Goal: Information Seeking & Learning: Learn about a topic

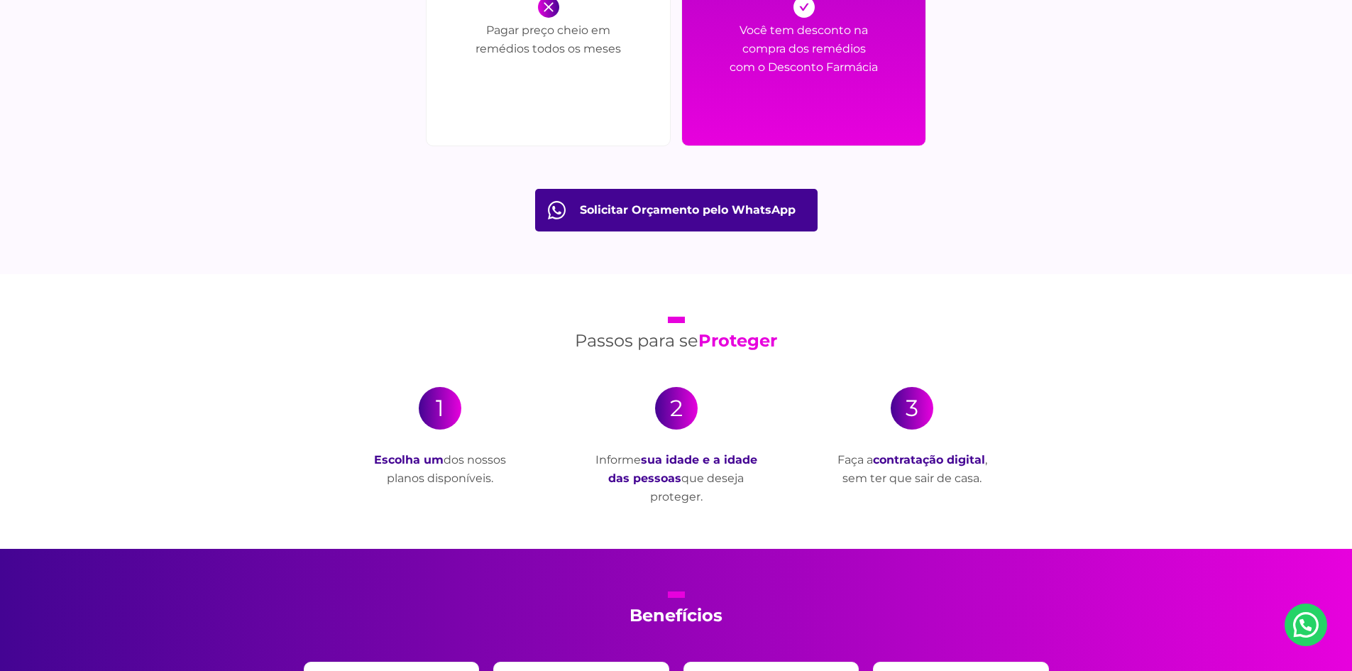
scroll to position [2271, 0]
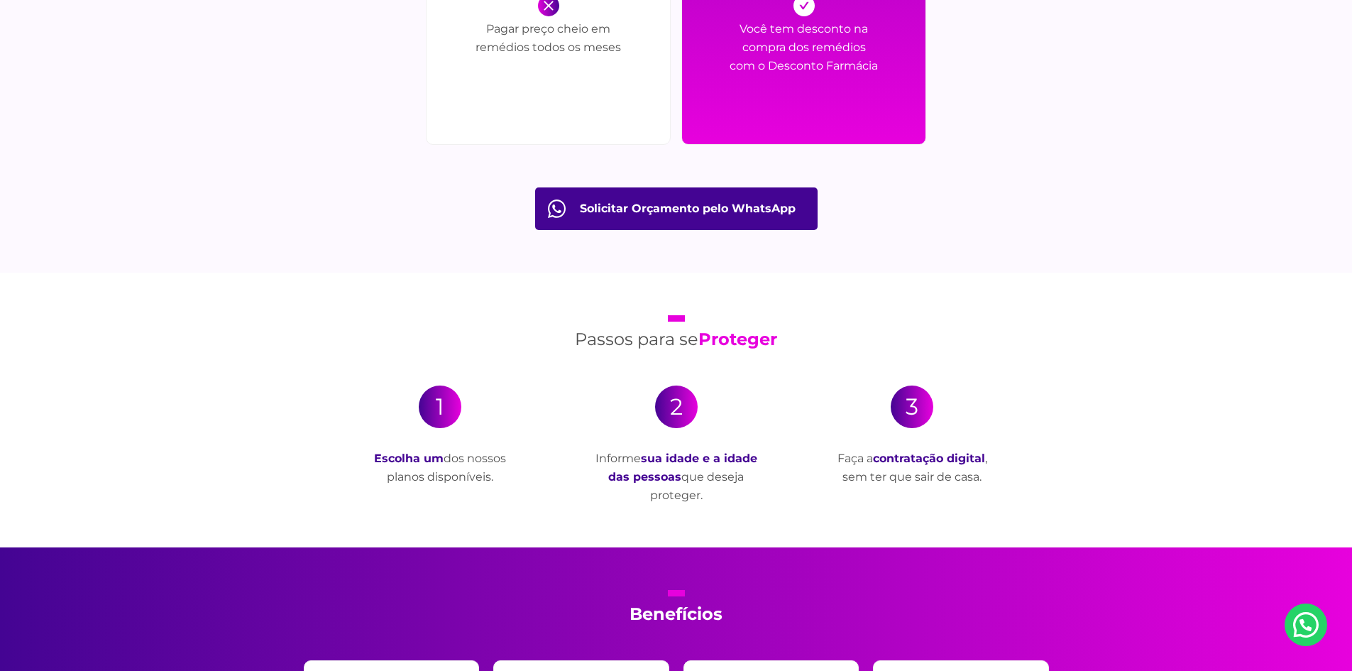
click at [435, 416] on div "1" at bounding box center [440, 406] width 43 height 43
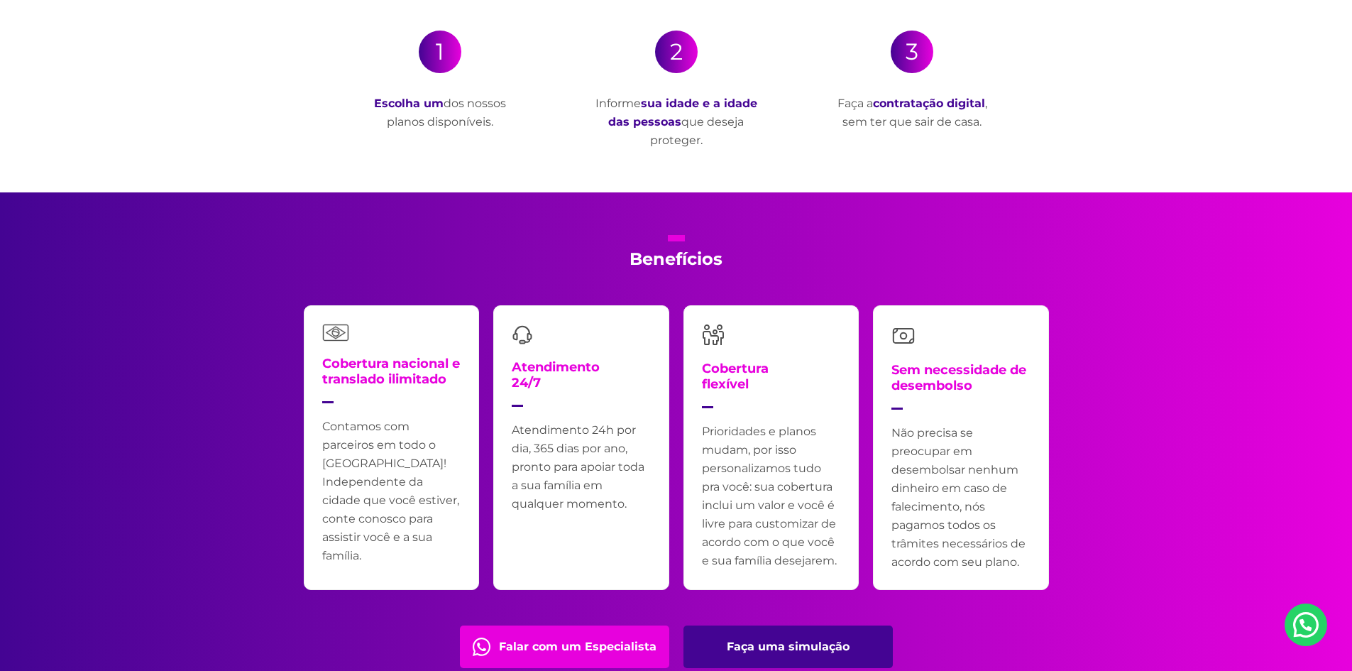
scroll to position [2697, 0]
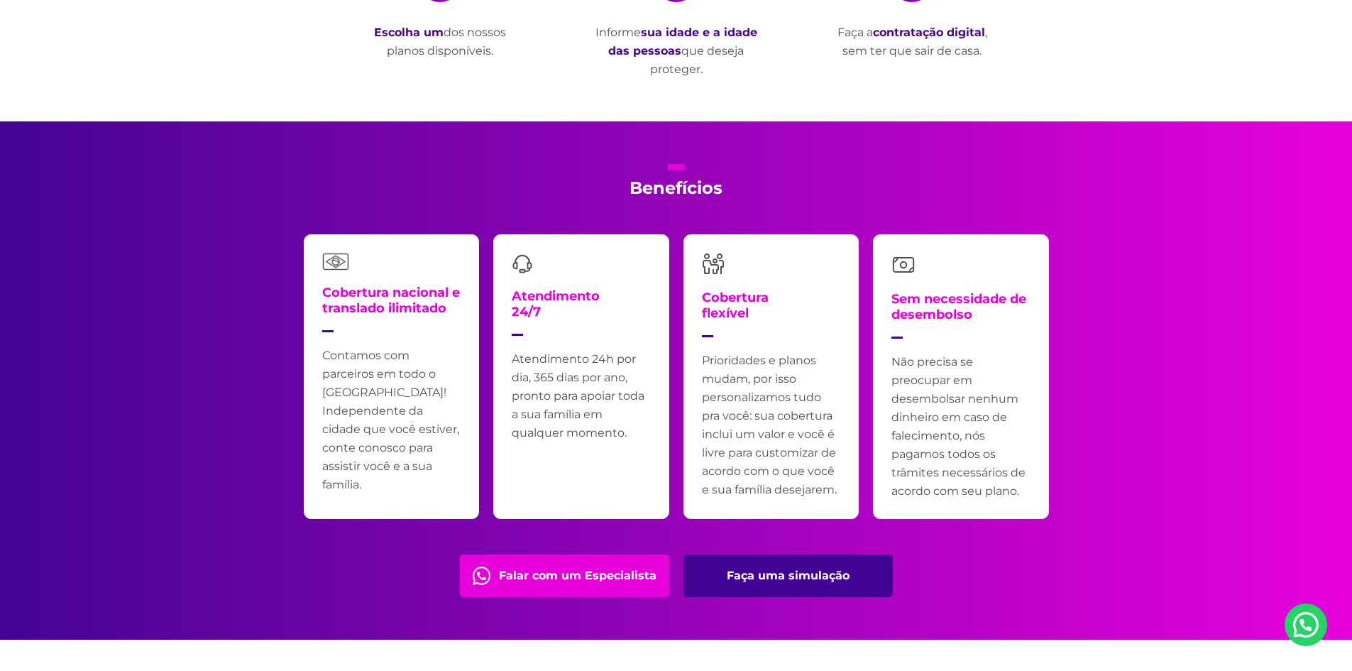
click at [800, 576] on link "Faça uma simulação" at bounding box center [787, 575] width 209 height 43
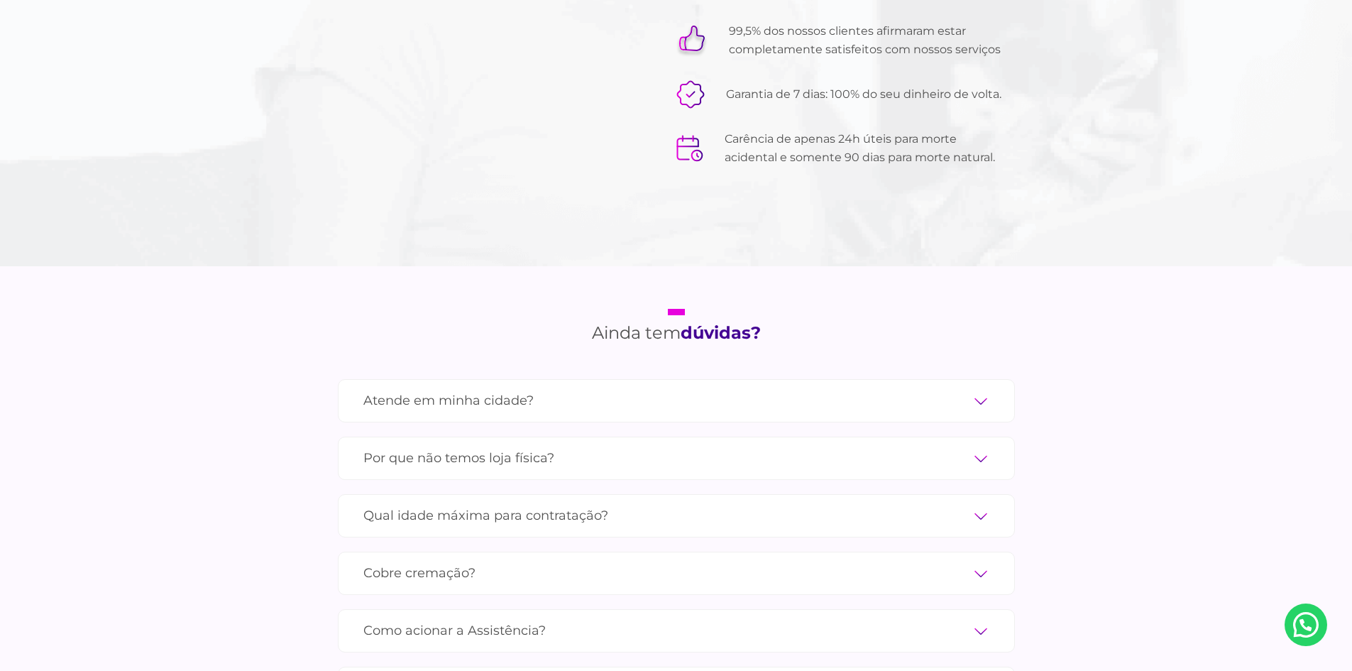
scroll to position [4542, 0]
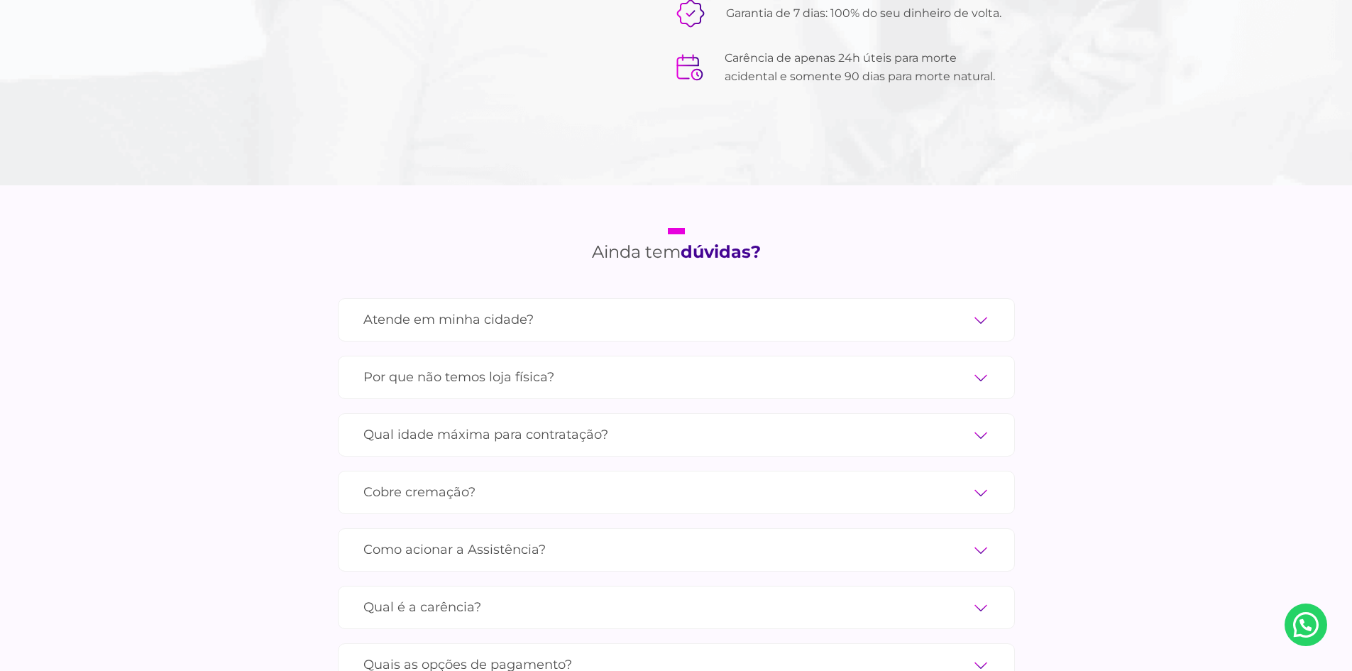
click at [974, 307] on label "Atende em minha cidade?" at bounding box center [676, 319] width 626 height 25
click at [0, 0] on input "Atende em minha cidade?" at bounding box center [0, 0] width 0 height 0
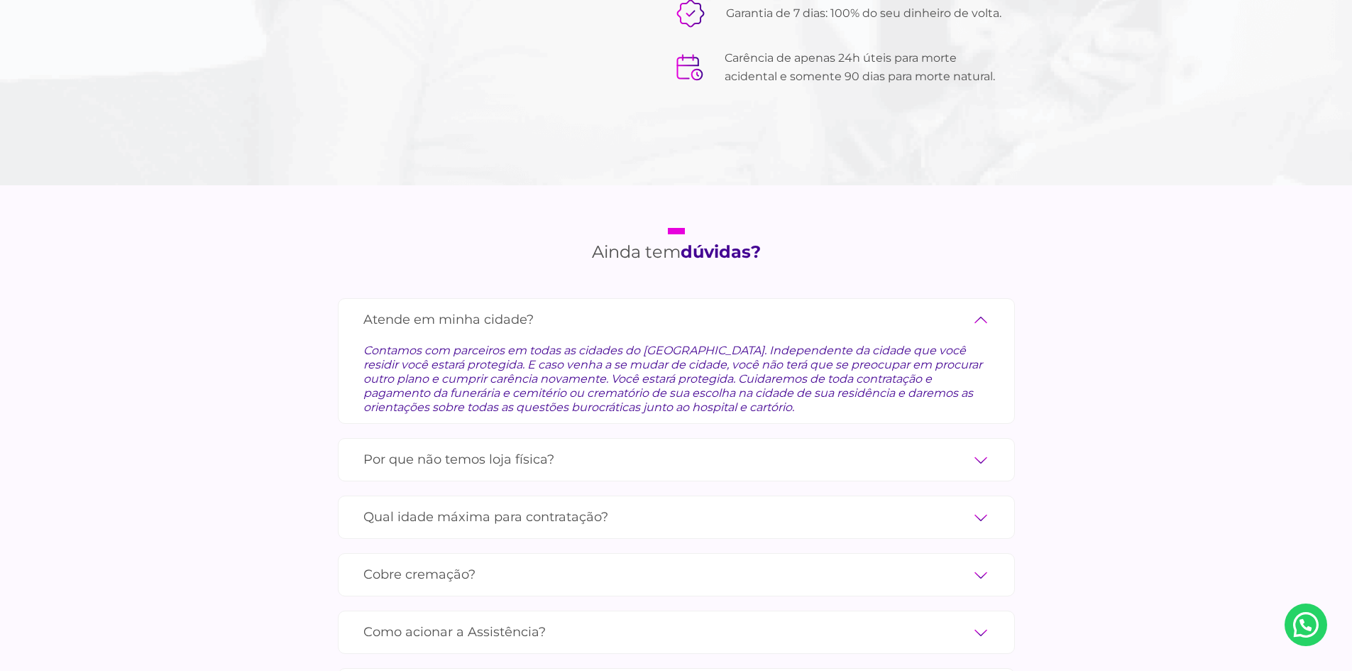
click at [983, 447] on label "Por que não temos loja física?" at bounding box center [676, 459] width 626 height 25
click at [0, 0] on input "Por que não temos loja física?" at bounding box center [0, 0] width 0 height 0
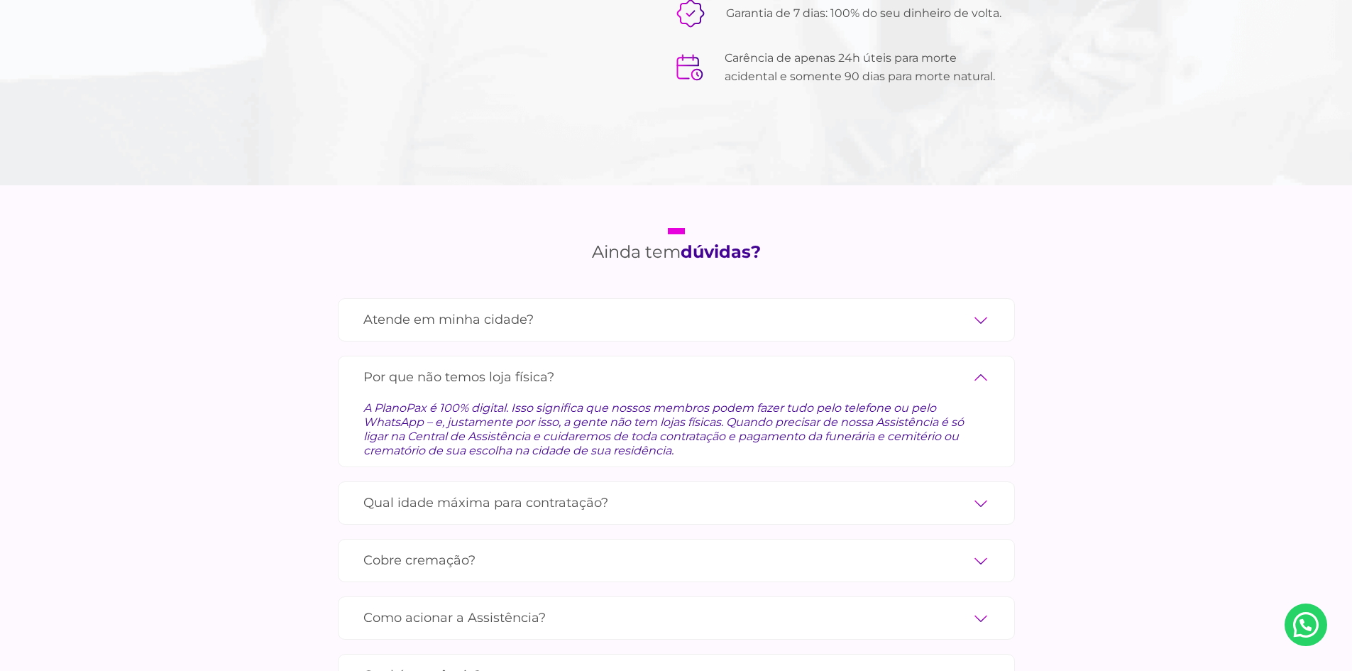
click at [982, 490] on label "Qual idade máxima para contratação?" at bounding box center [676, 502] width 626 height 25
click at [0, 0] on input "Qual idade máxima para contratação?" at bounding box center [0, 0] width 0 height 0
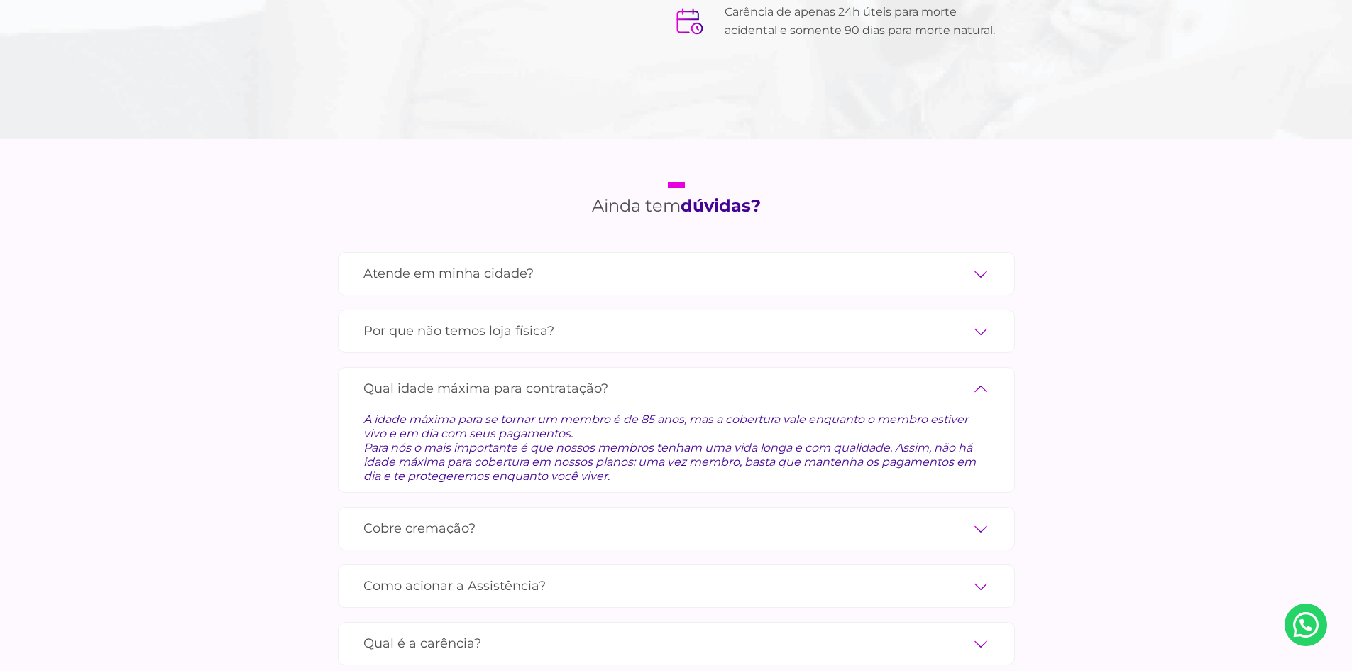
scroll to position [4613, 0]
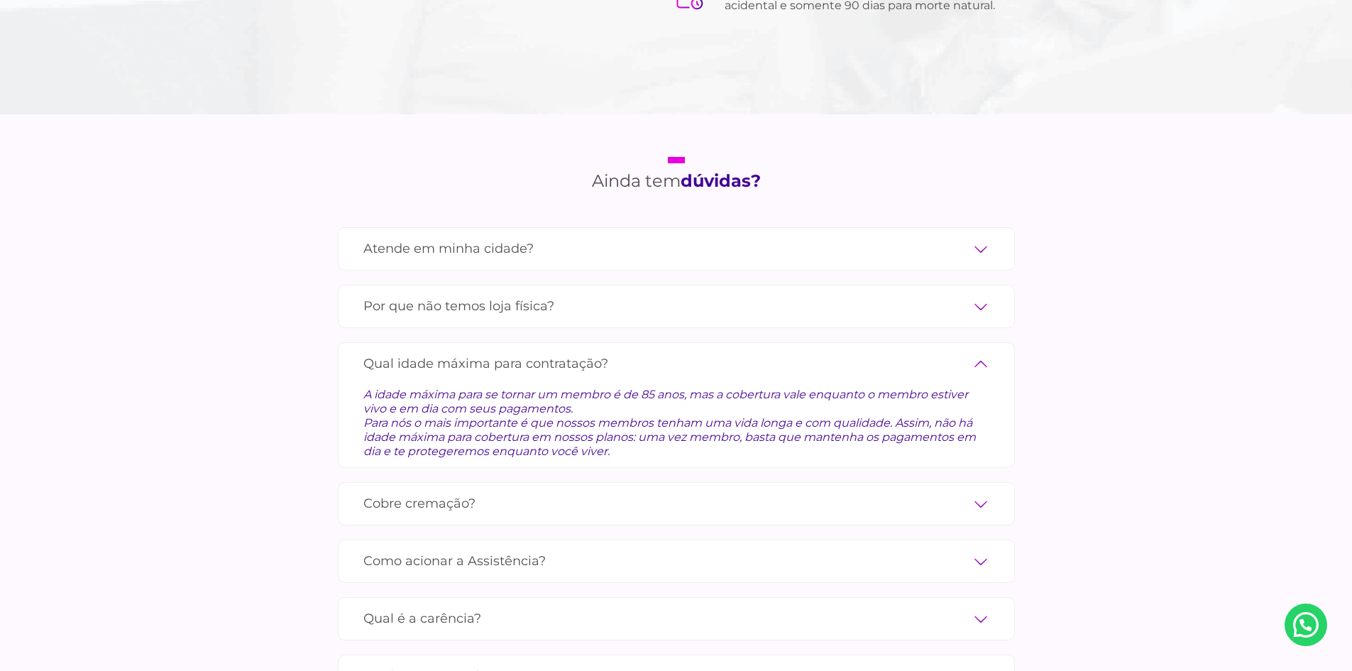
click at [982, 491] on label "Cobre cremação?" at bounding box center [676, 503] width 626 height 25
click at [0, 0] on input "Cobre cremação?" at bounding box center [0, 0] width 0 height 0
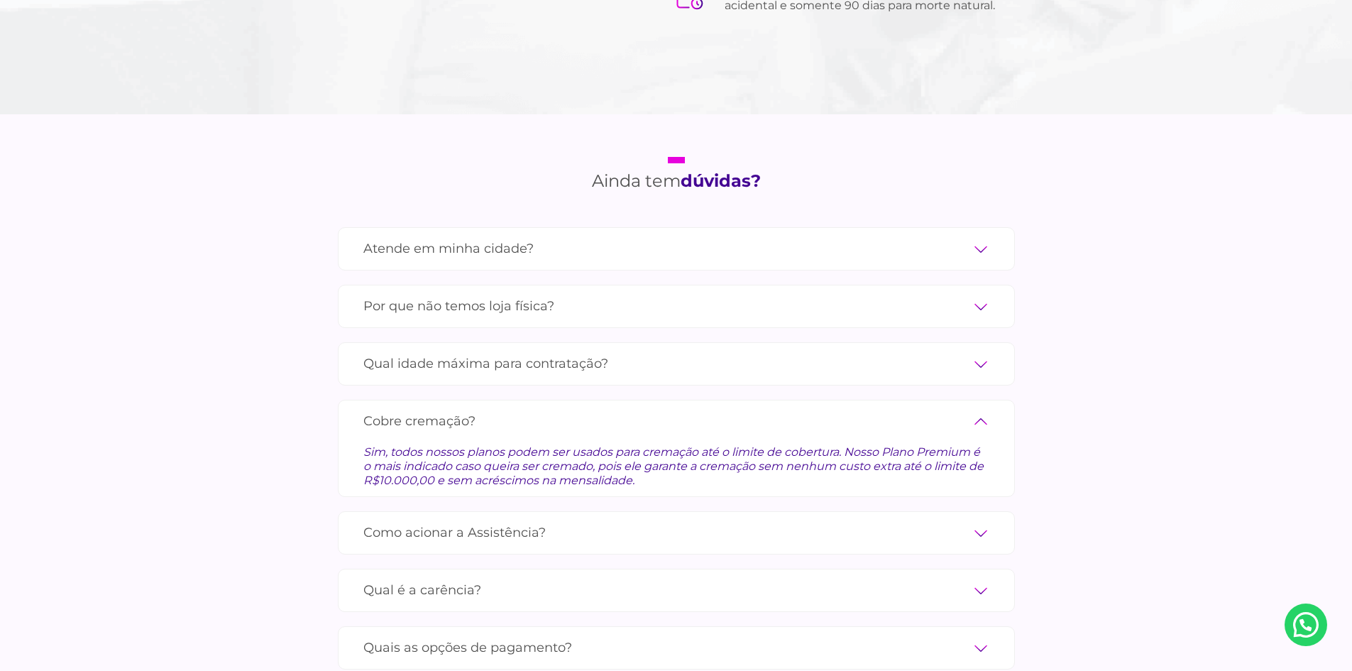
click at [977, 520] on label "Como acionar a Assistência?" at bounding box center [676, 532] width 626 height 25
click at [0, 0] on input "Como acionar a Assistência?" at bounding box center [0, 0] width 0 height 0
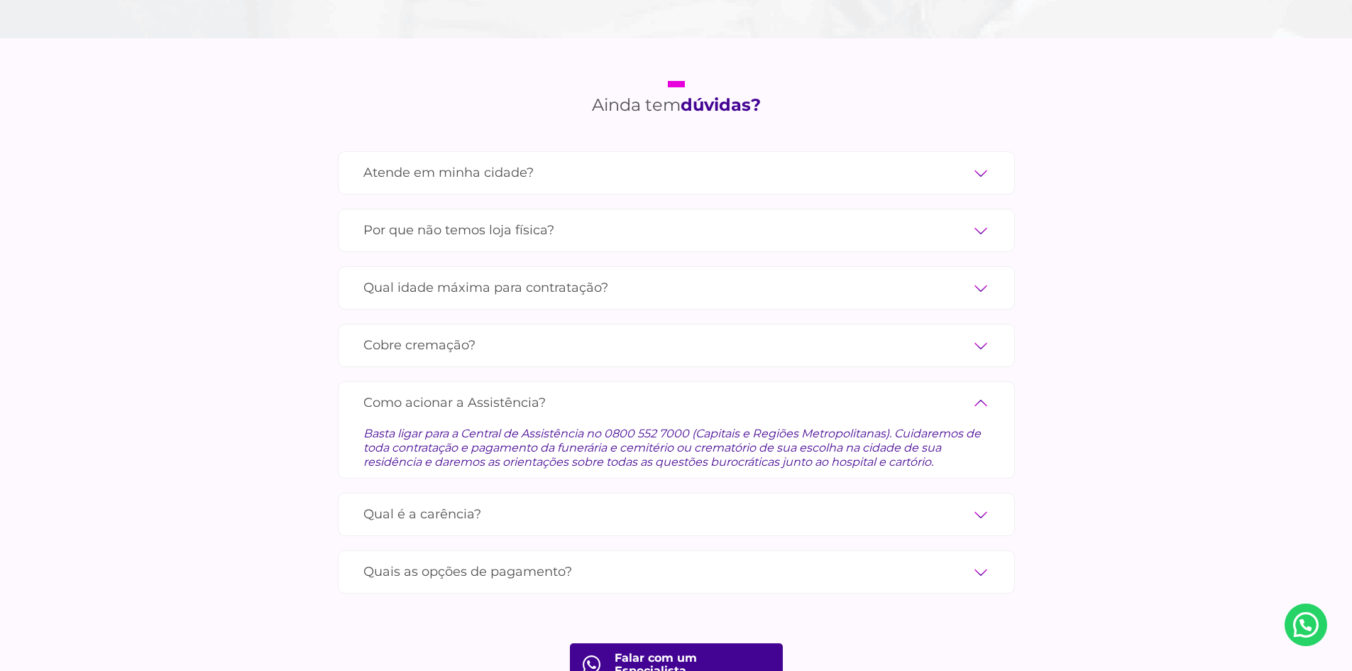
scroll to position [4755, 0]
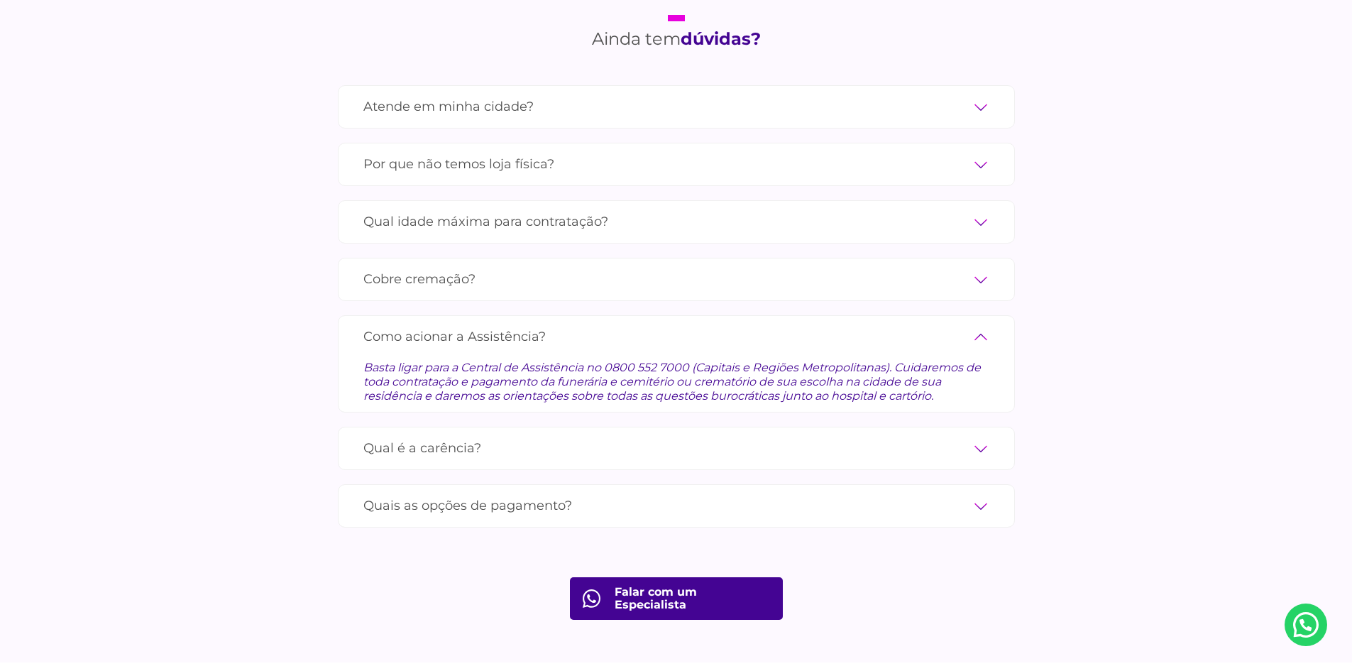
click at [978, 436] on label "Qual é a carência?" at bounding box center [676, 448] width 626 height 25
click at [0, 0] on input "Qual é a carência?" at bounding box center [0, 0] width 0 height 0
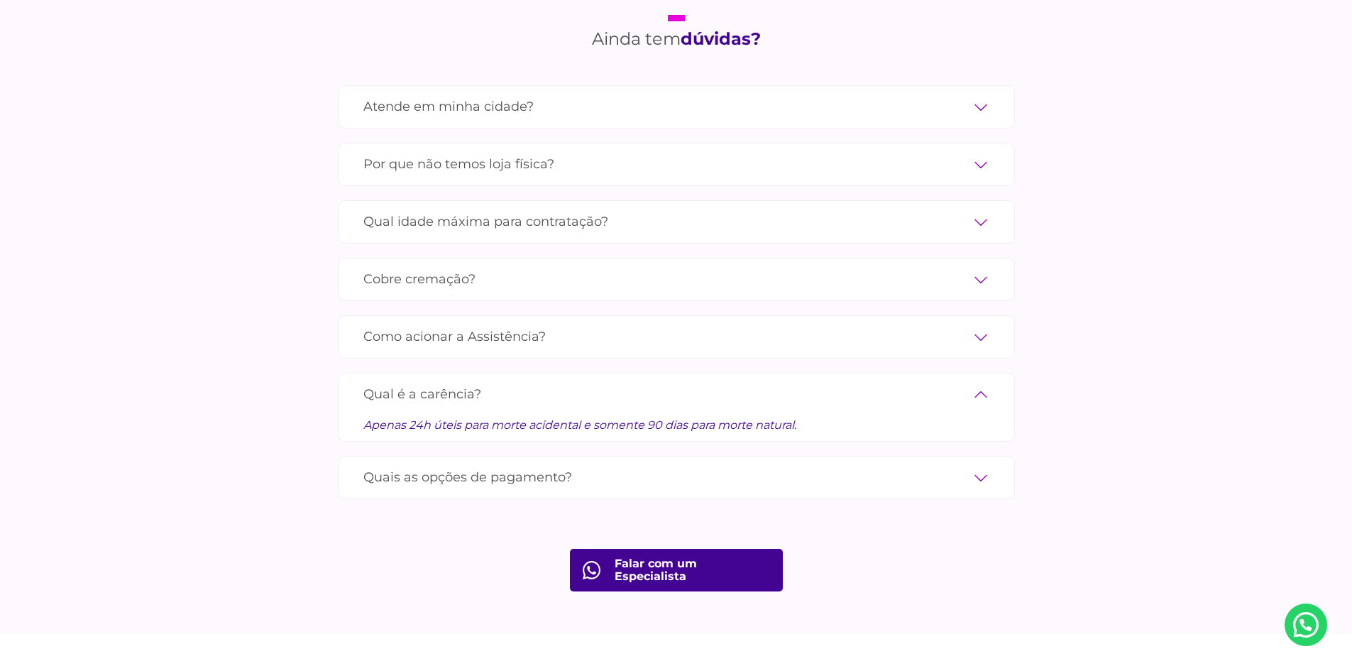
click at [976, 465] on label "Quais as opções de pagamento?" at bounding box center [676, 477] width 626 height 25
click at [0, 0] on input "Quais as opções de pagamento?" at bounding box center [0, 0] width 0 height 0
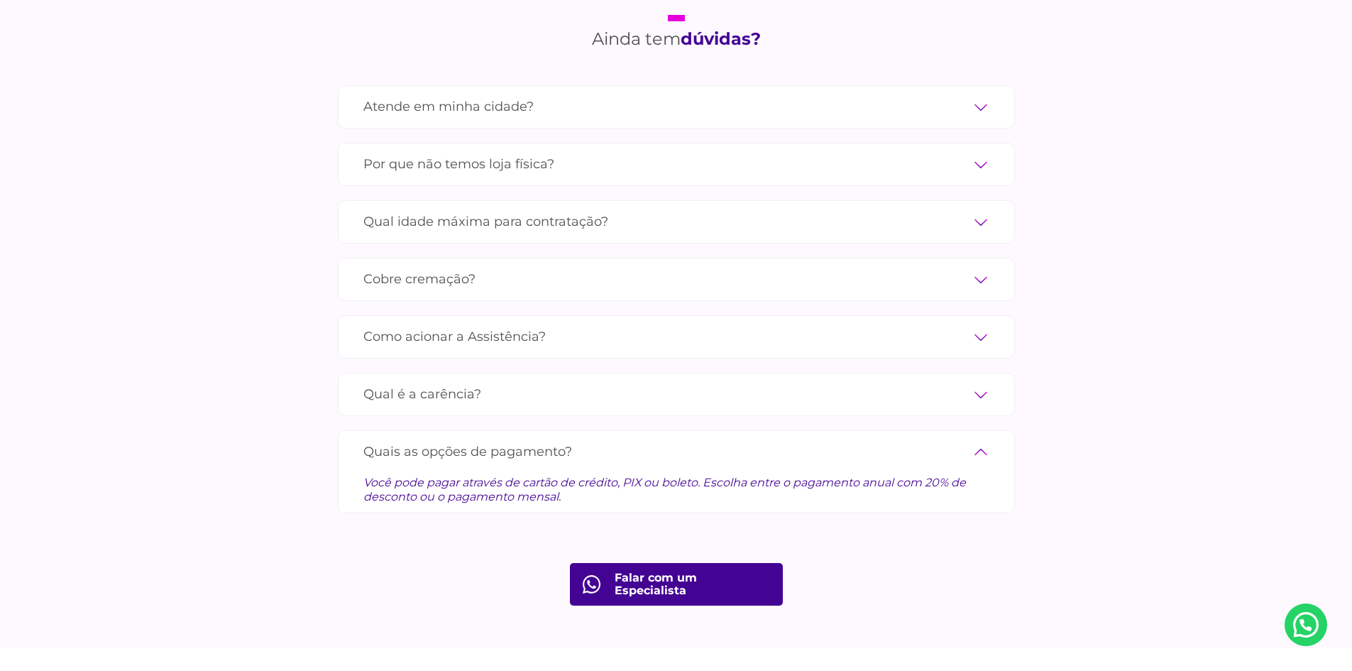
scroll to position [4897, 0]
